Goal: Task Accomplishment & Management: Manage account settings

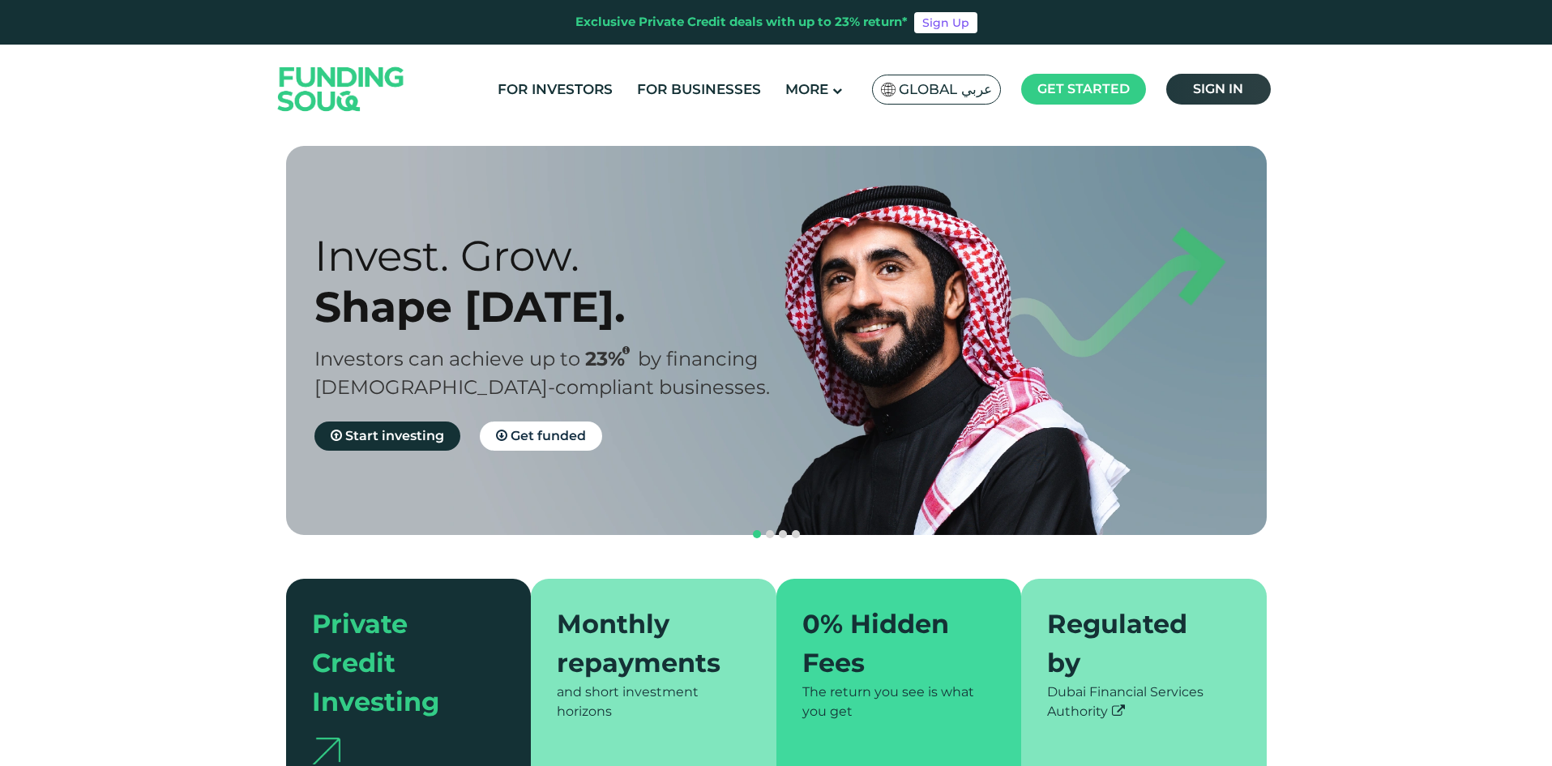
click at [1191, 91] on link "Sign in" at bounding box center [1218, 89] width 105 height 31
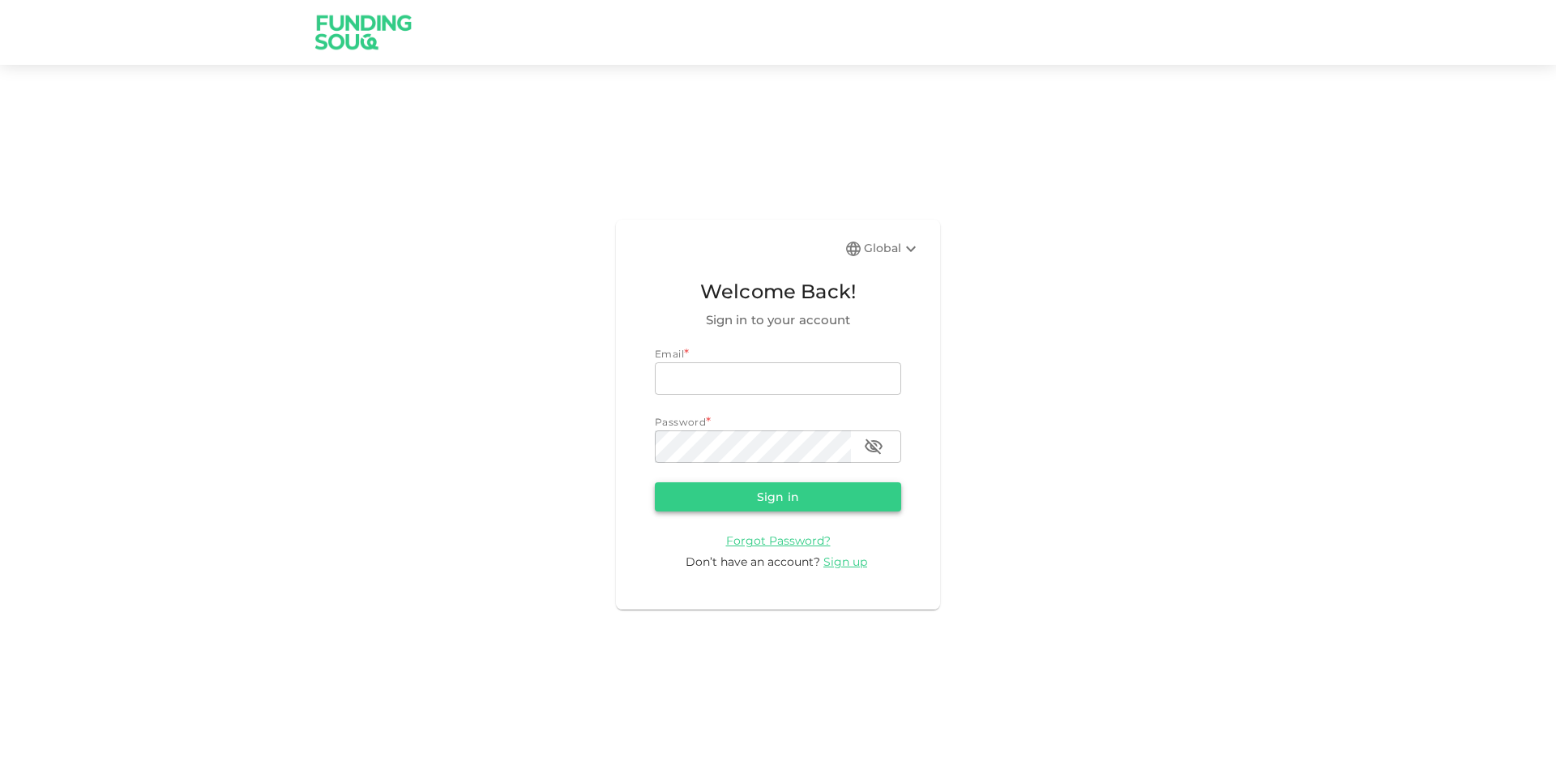
type input "aldumy@outlook.com"
click at [741, 498] on button "Sign in" at bounding box center [778, 496] width 246 height 29
